Goal: Navigation & Orientation: Find specific page/section

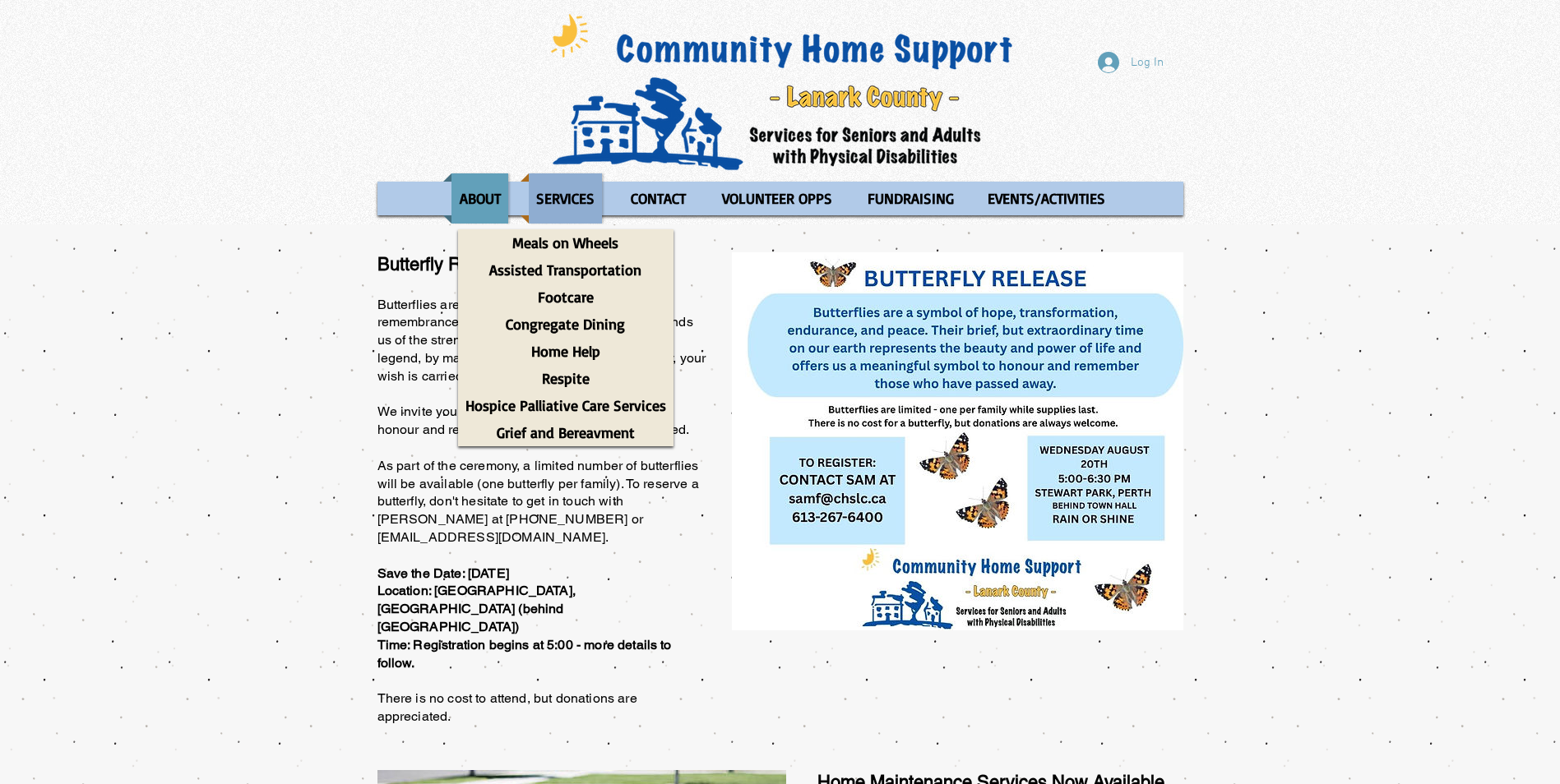
click at [566, 194] on p "SERVICES" at bounding box center [566, 198] width 73 height 50
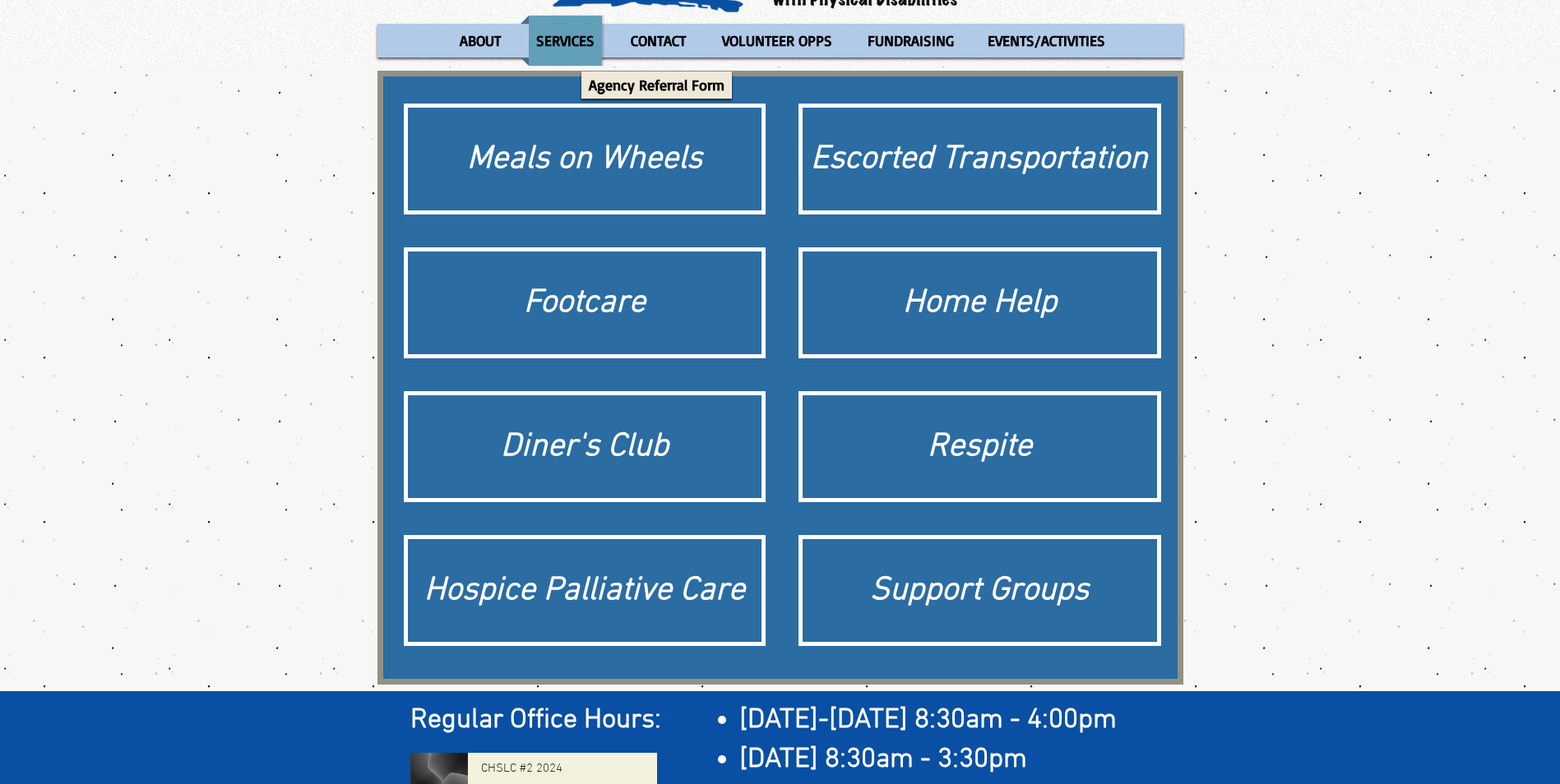
scroll to position [164, 0]
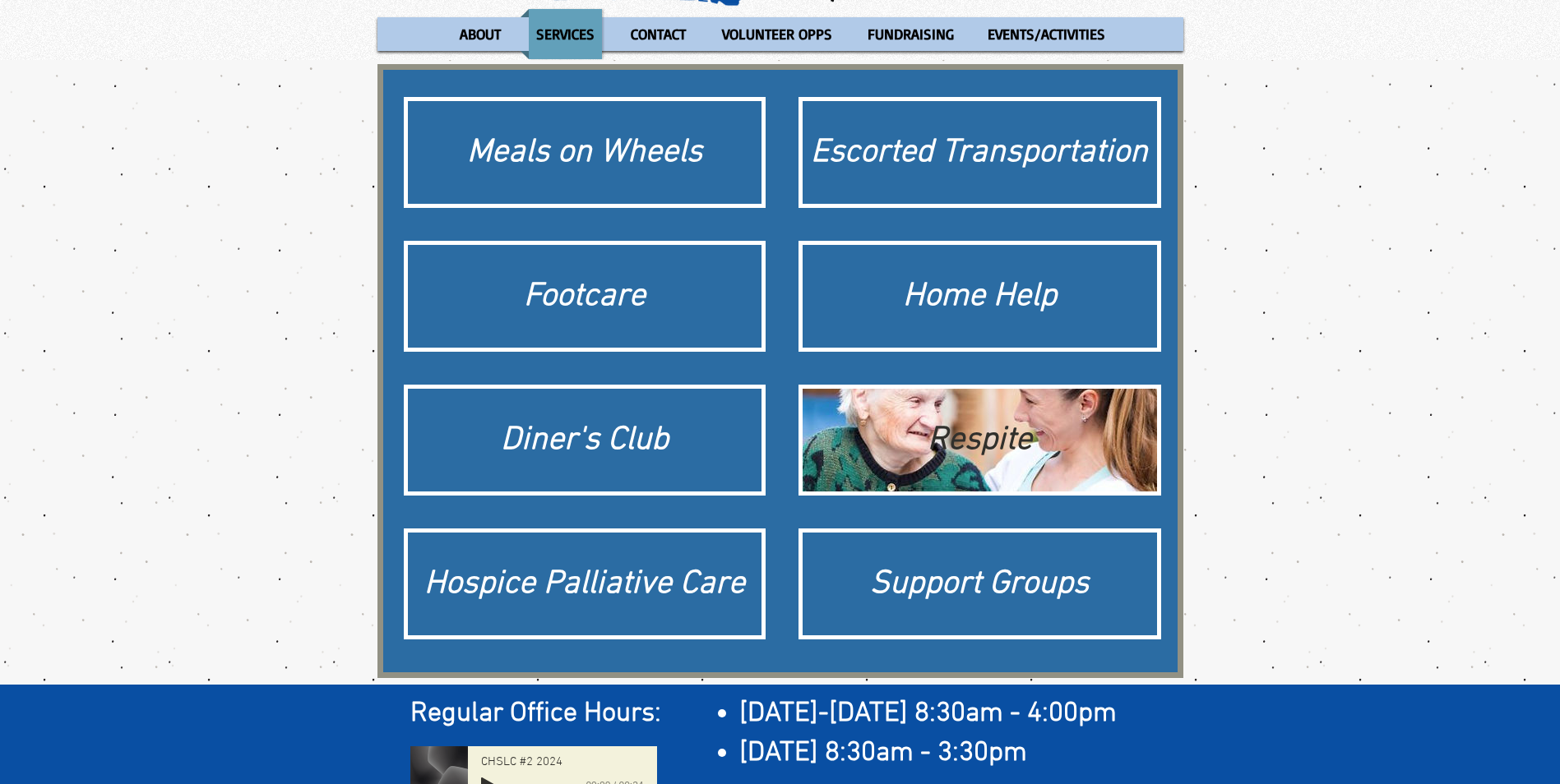
click at [977, 467] on div "Respite" at bounding box center [979, 440] width 355 height 103
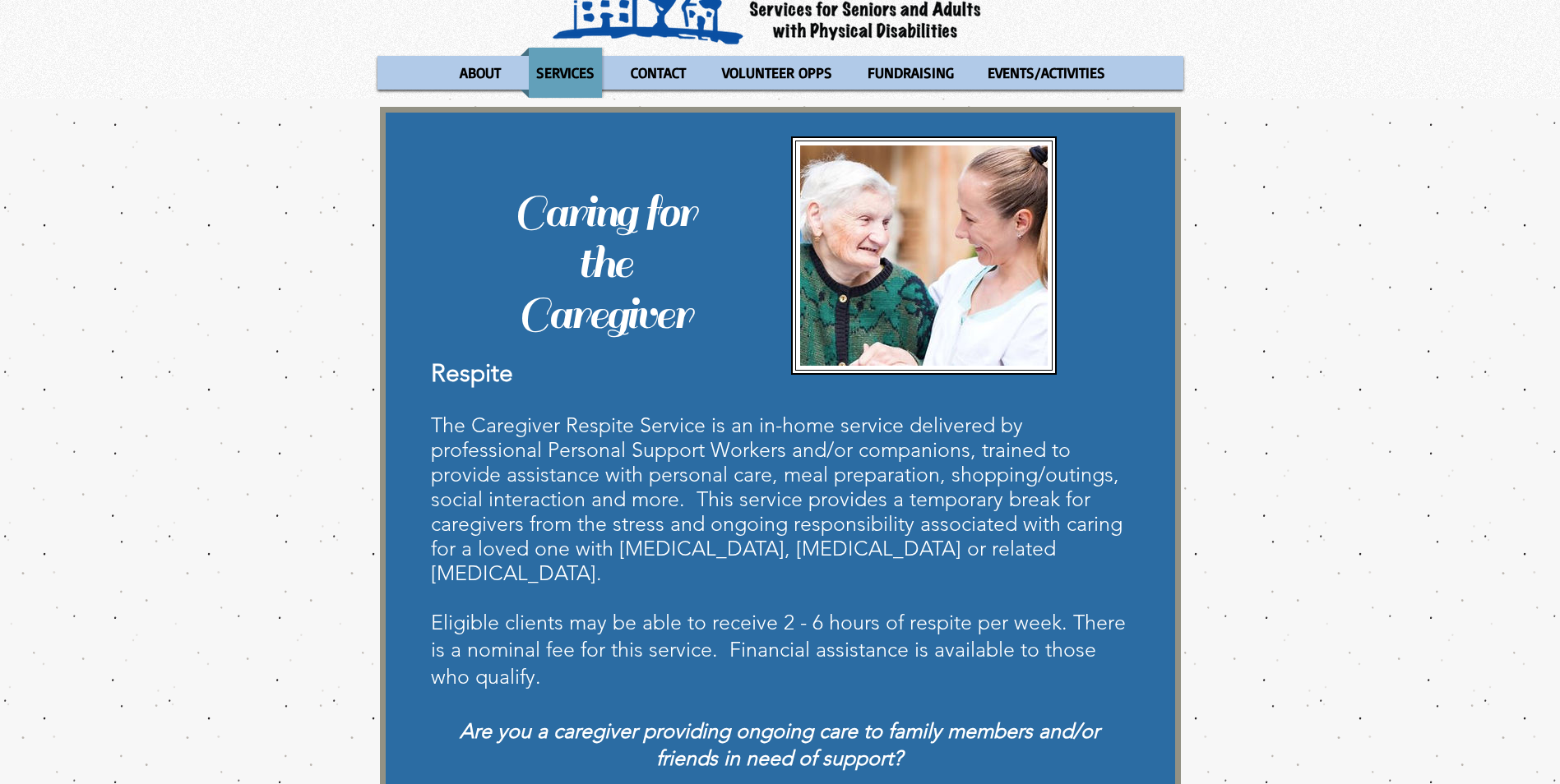
scroll to position [164, 0]
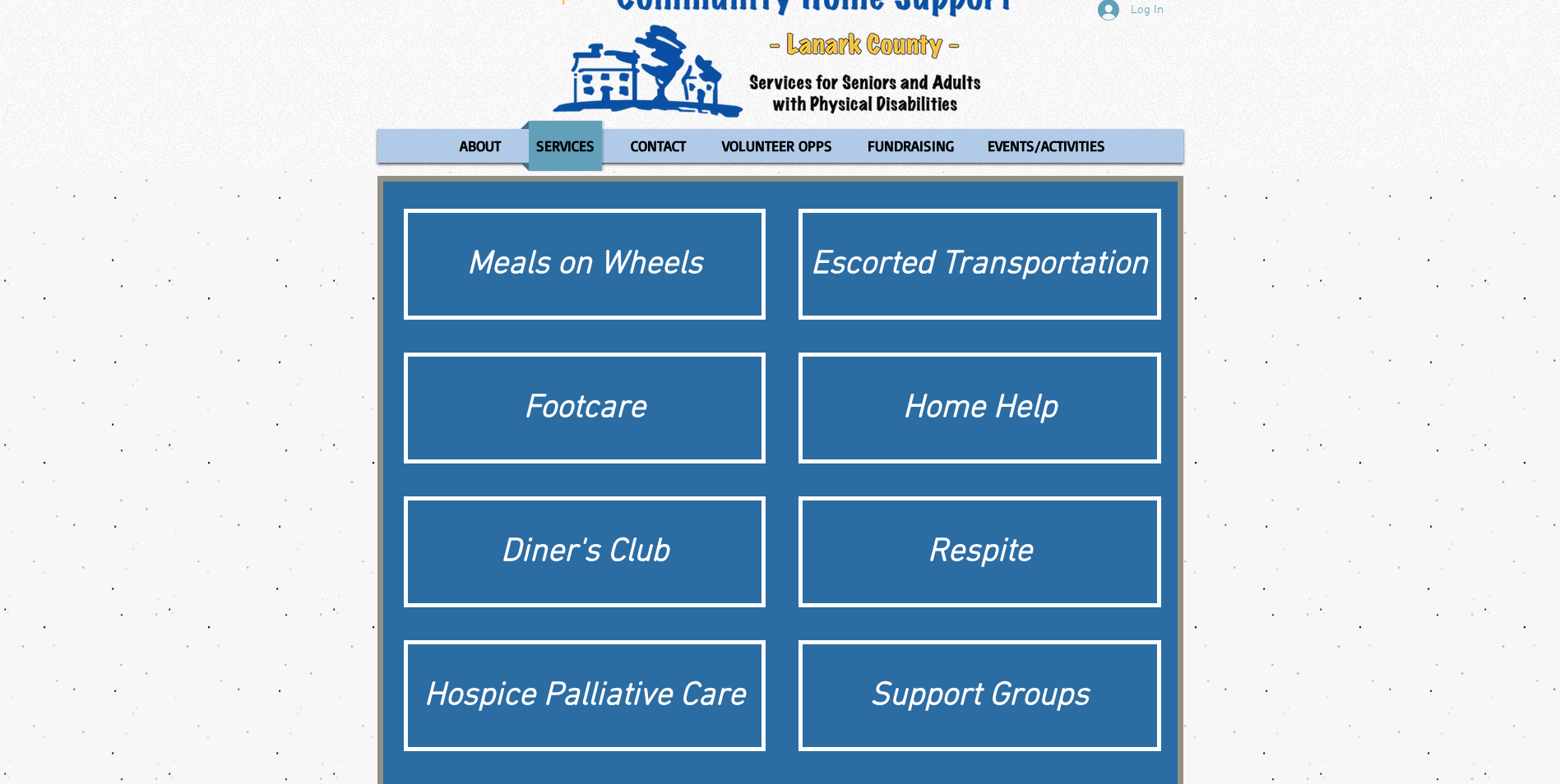
scroll to position [82, 0]
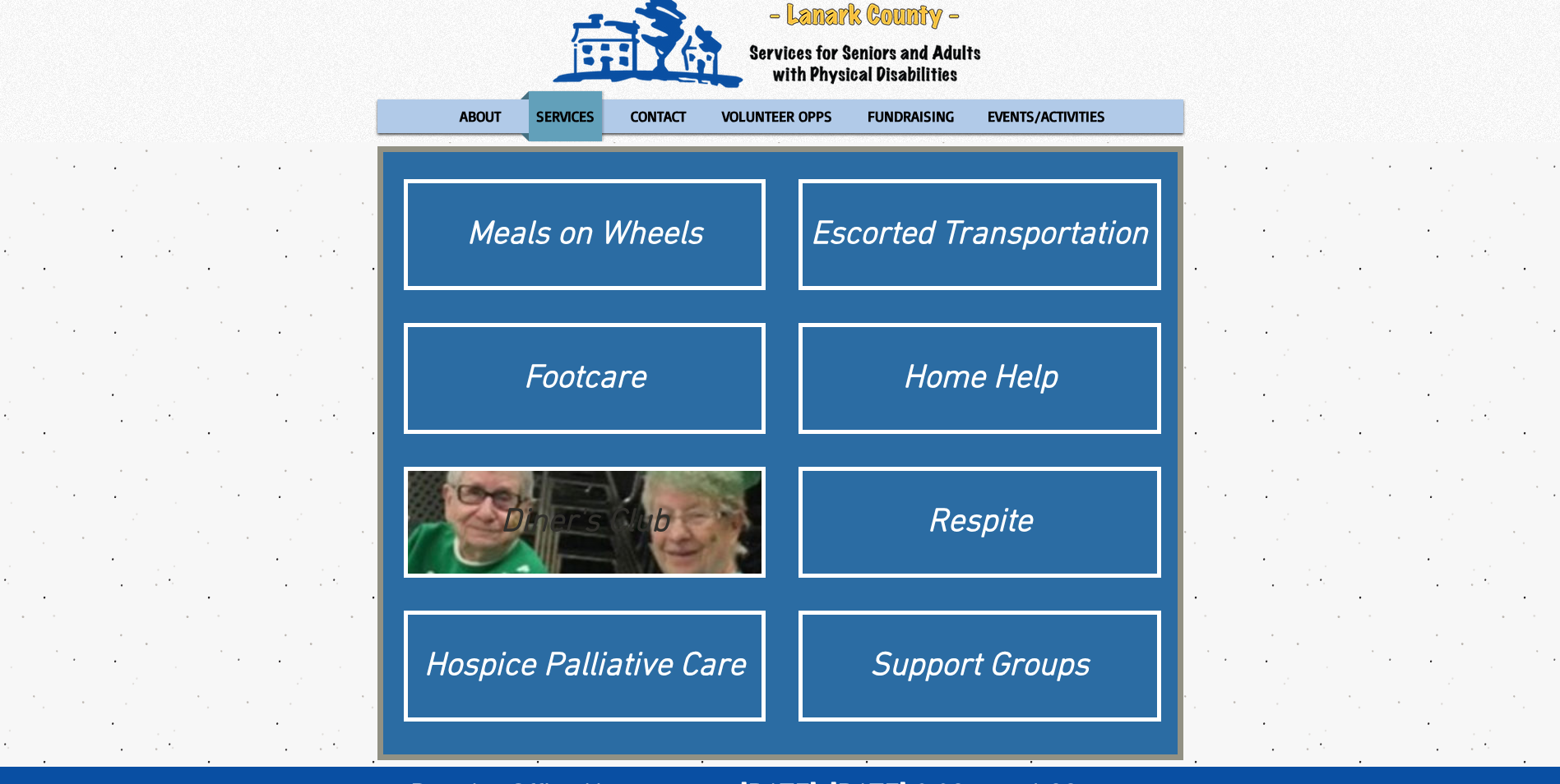
click at [615, 523] on div "Diner's Club" at bounding box center [584, 523] width 338 height 46
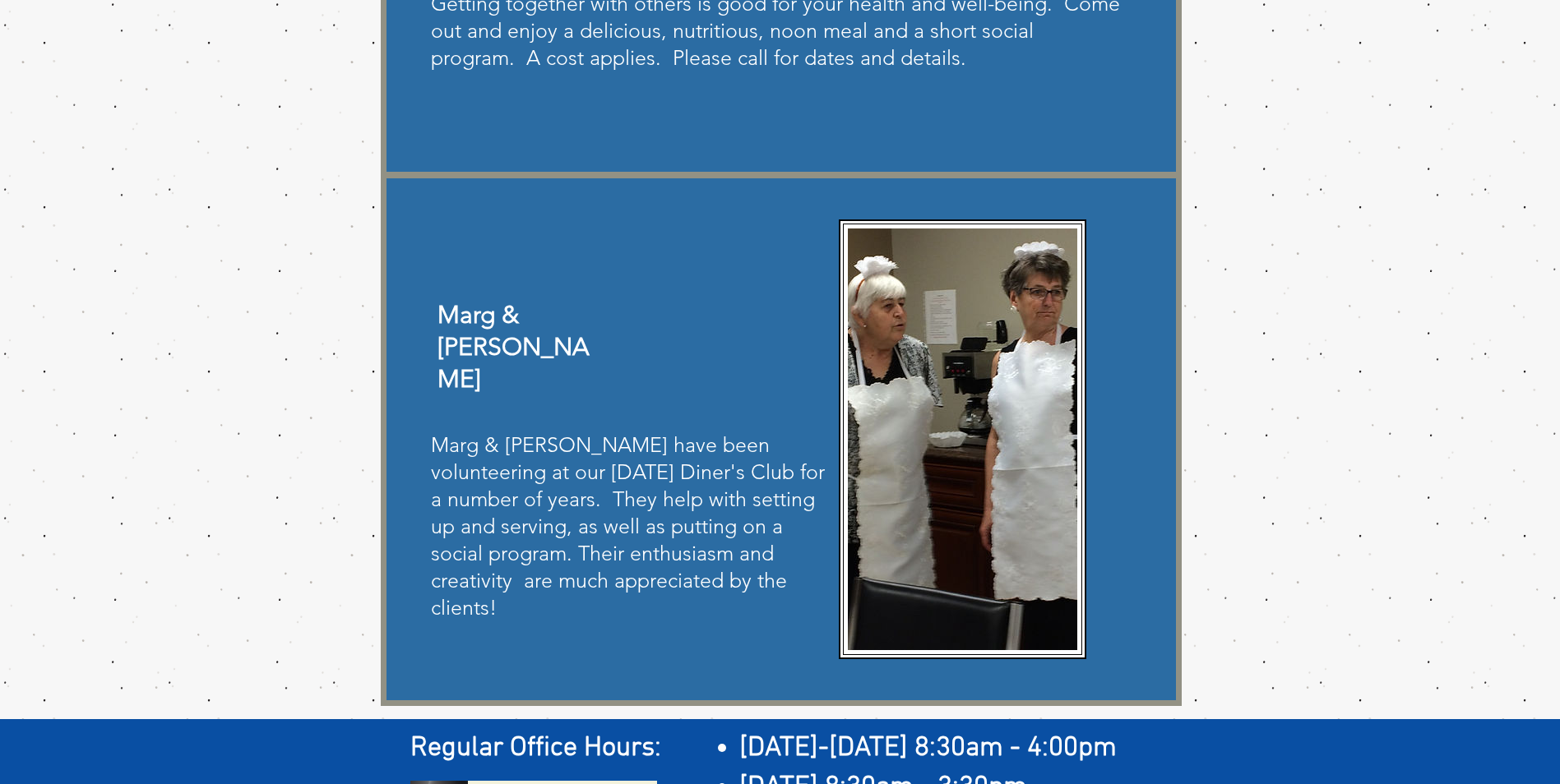
scroll to position [740, 0]
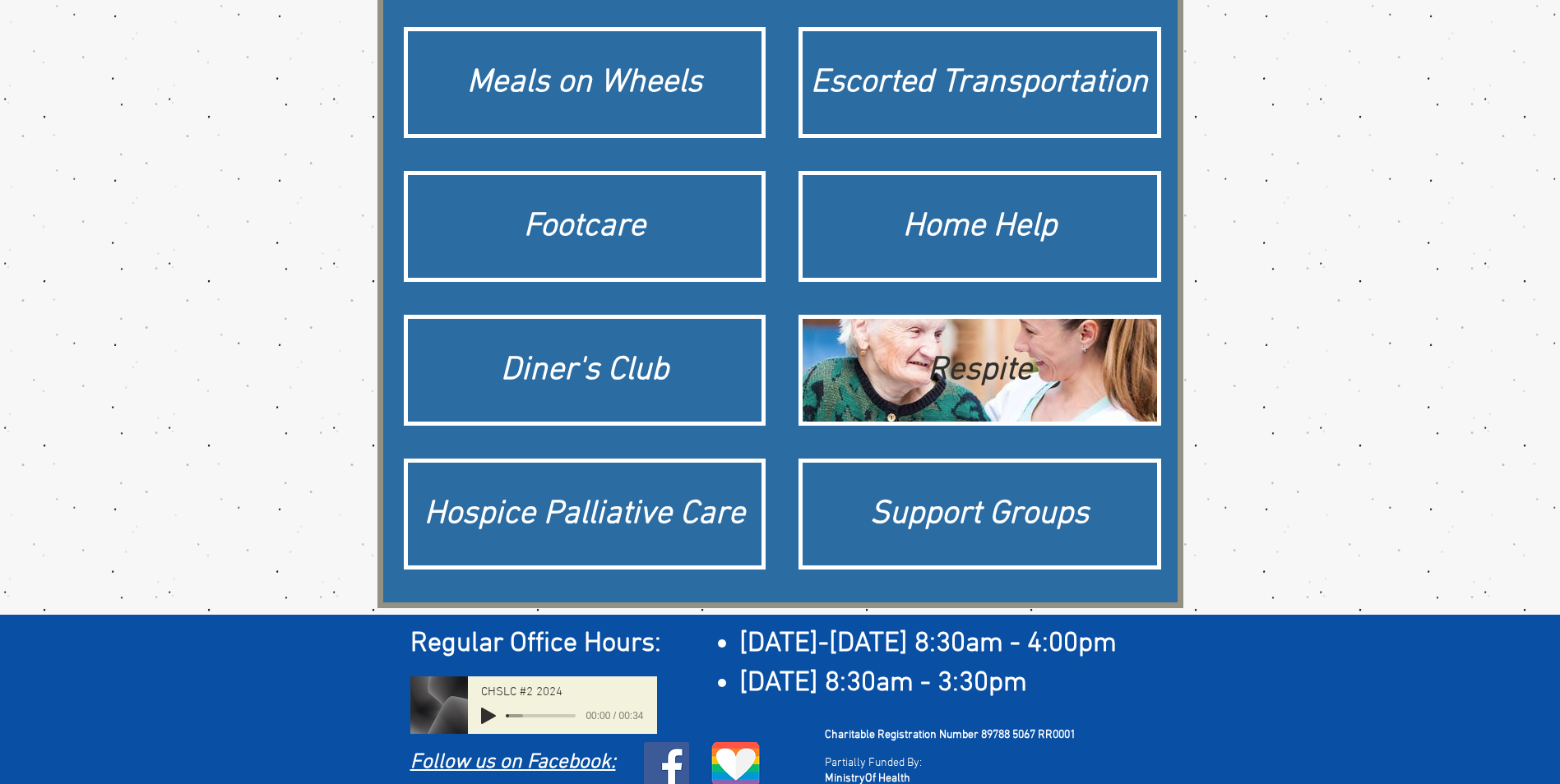
scroll to position [252, 0]
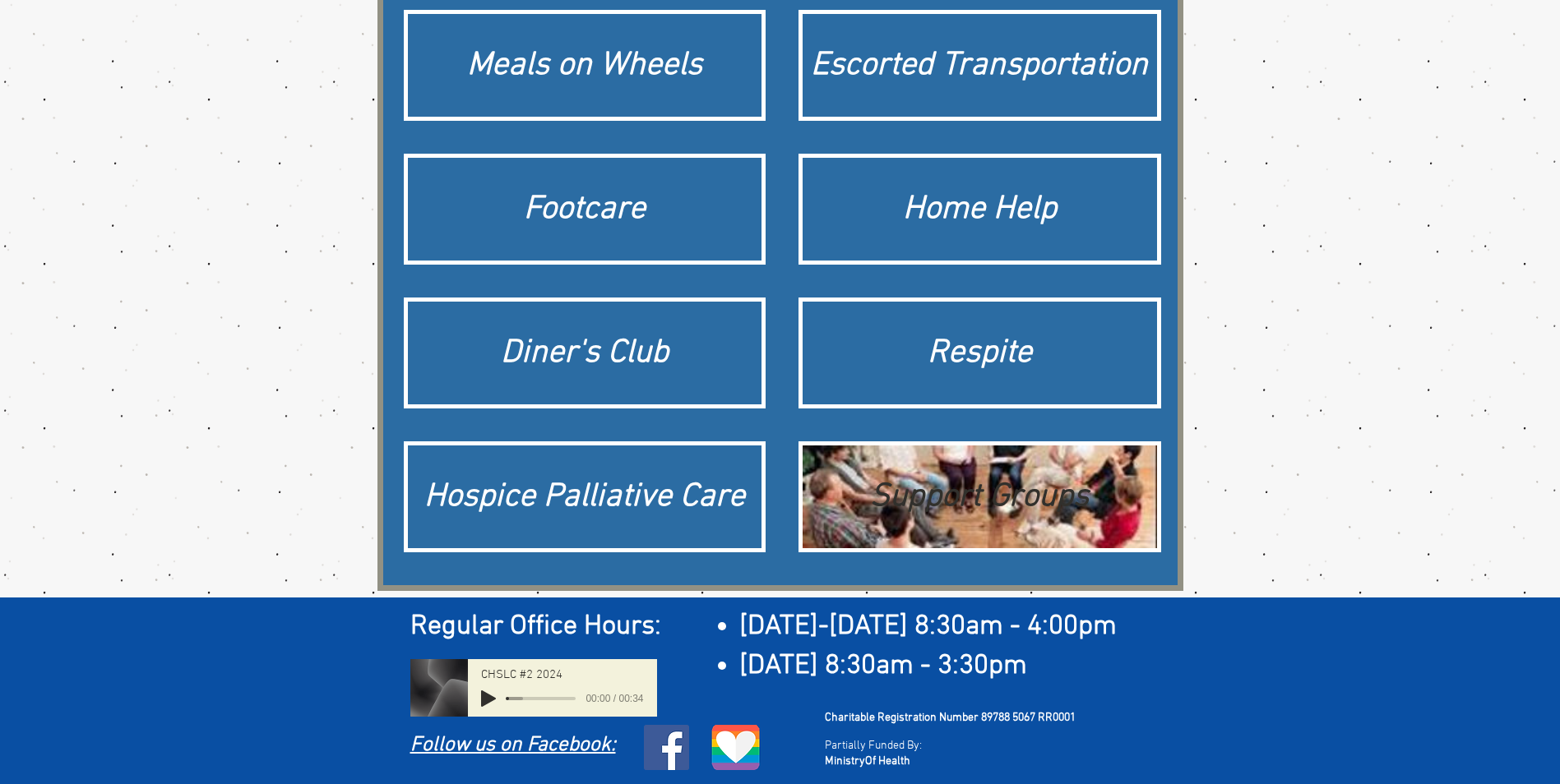
click at [940, 500] on div "Support Groups" at bounding box center [979, 497] width 338 height 46
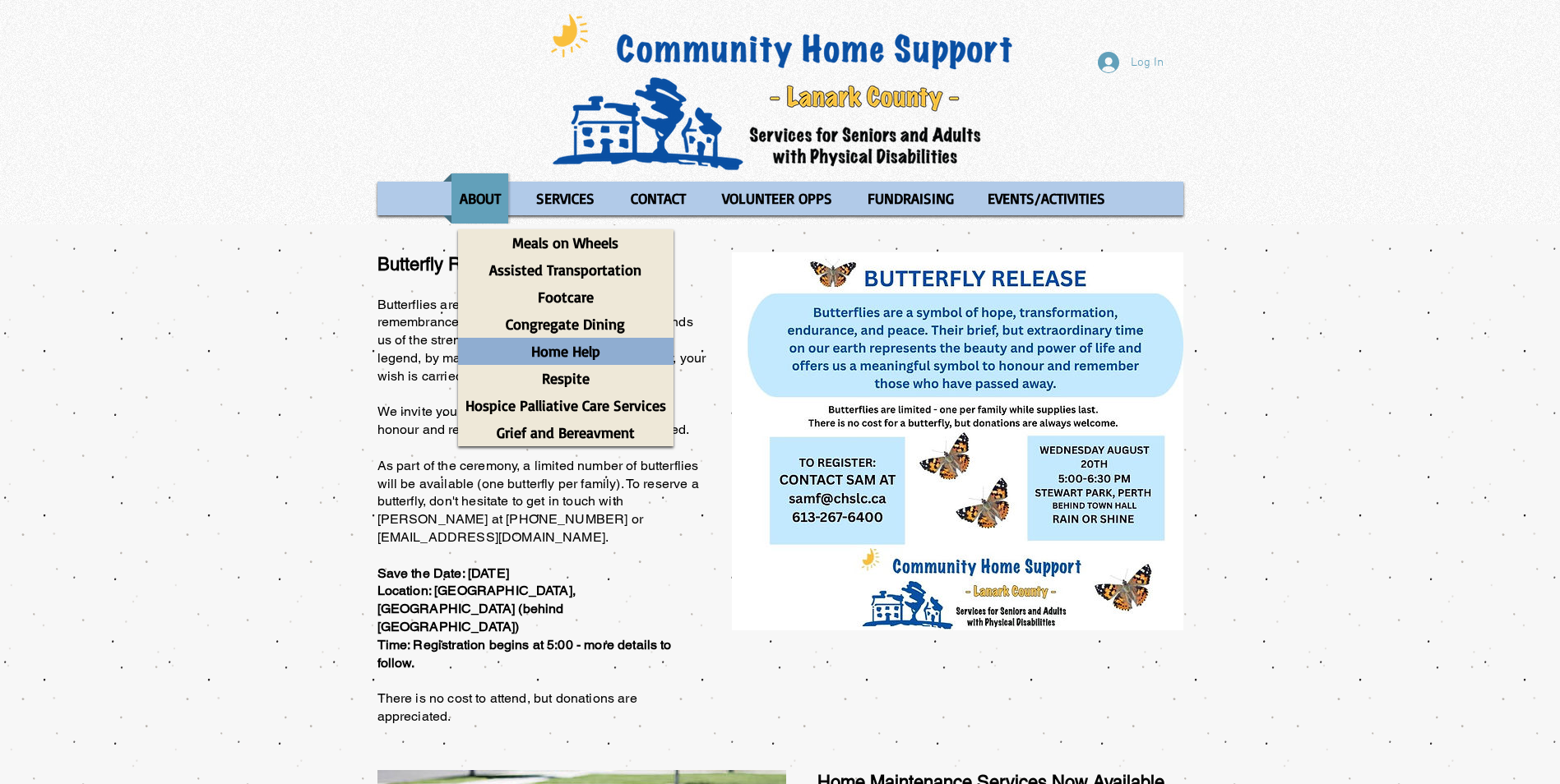
click at [581, 347] on p "Home Help" at bounding box center [566, 351] width 84 height 27
